Goal: Navigation & Orientation: Find specific page/section

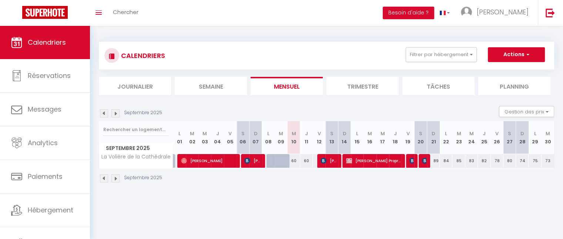
click at [320, 162] on div at bounding box center [323, 161] width 13 height 14
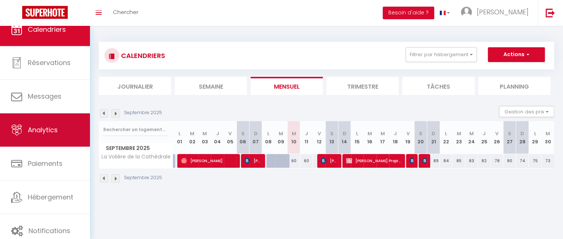
click at [43, 129] on span "Analytics" at bounding box center [43, 129] width 30 height 9
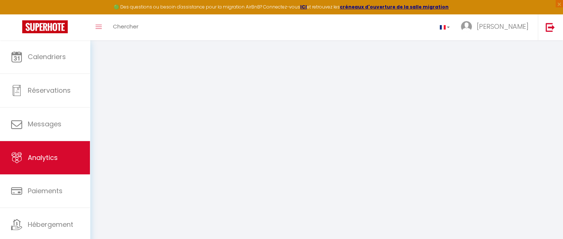
select select "2025"
select select "9"
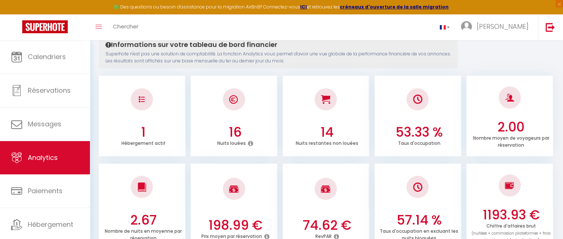
scroll to position [93, 0]
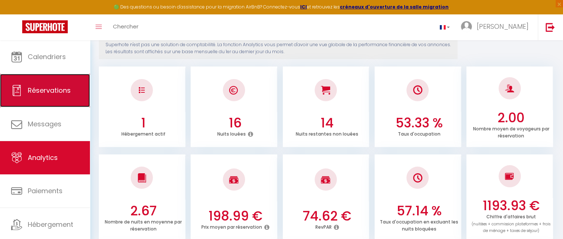
click at [57, 102] on link "Réservations" at bounding box center [45, 90] width 90 height 33
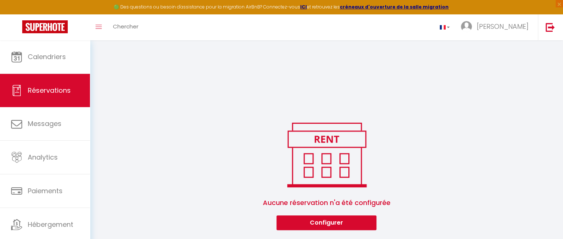
scroll to position [490, 0]
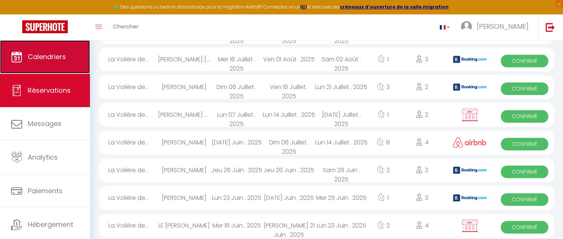
click at [63, 48] on link "Calendriers" at bounding box center [45, 56] width 90 height 33
